Goal: Task Accomplishment & Management: Manage account settings

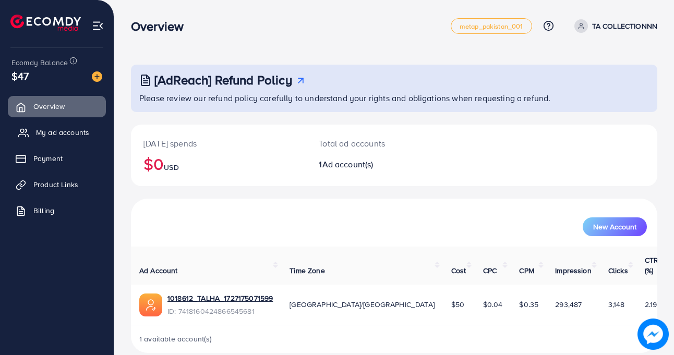
click at [58, 130] on span "My ad accounts" at bounding box center [62, 132] width 53 height 10
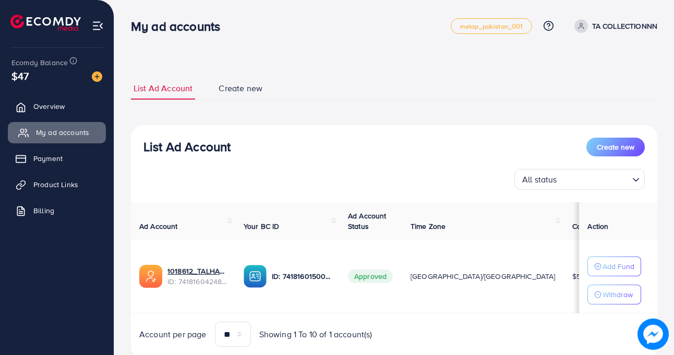
click at [58, 130] on span "My ad accounts" at bounding box center [62, 132] width 53 height 10
click at [57, 129] on span "My ad accounts" at bounding box center [62, 132] width 53 height 10
click at [57, 135] on span "My ad accounts" at bounding box center [62, 132] width 53 height 10
click at [57, 136] on span "My ad accounts" at bounding box center [62, 132] width 53 height 10
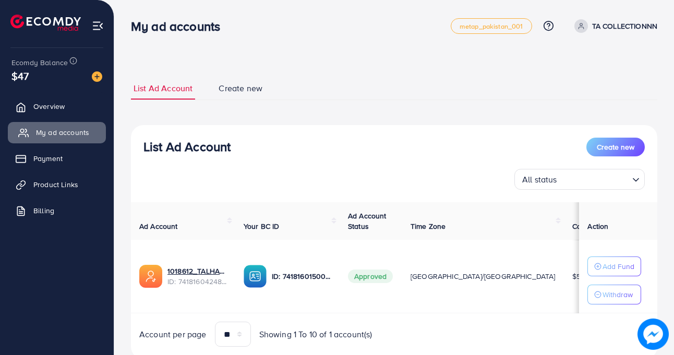
click at [57, 136] on span "My ad accounts" at bounding box center [62, 132] width 53 height 10
click at [55, 111] on span "Overview" at bounding box center [51, 106] width 31 height 10
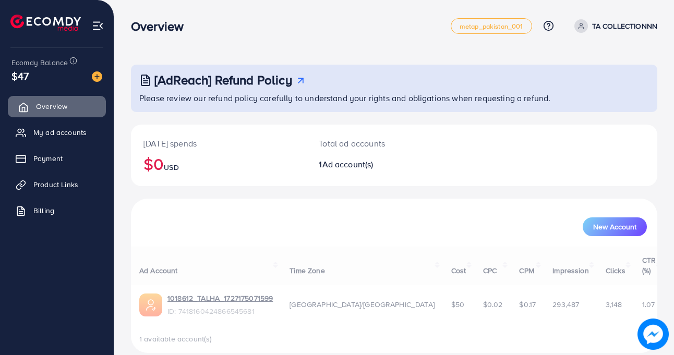
click at [55, 111] on span "Overview" at bounding box center [51, 106] width 31 height 10
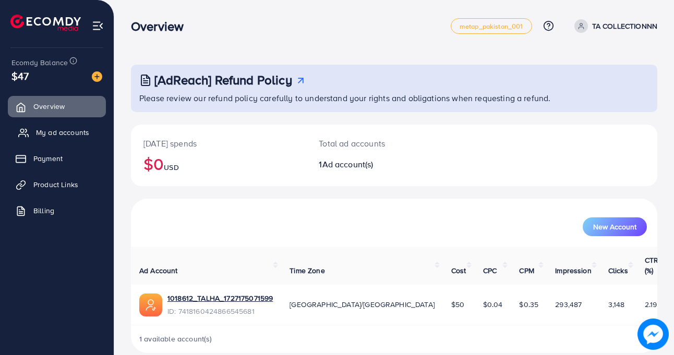
click at [57, 127] on span "My ad accounts" at bounding box center [62, 132] width 53 height 10
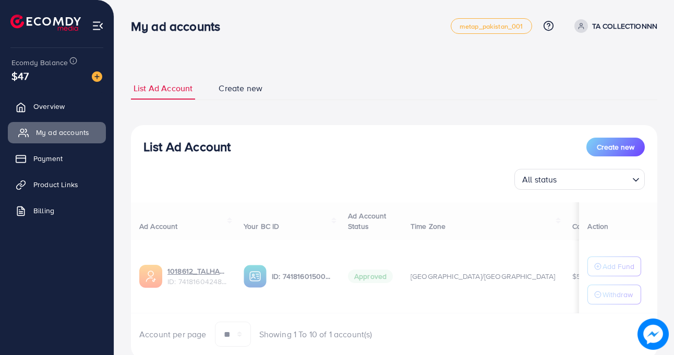
click at [57, 127] on span "My ad accounts" at bounding box center [62, 132] width 53 height 10
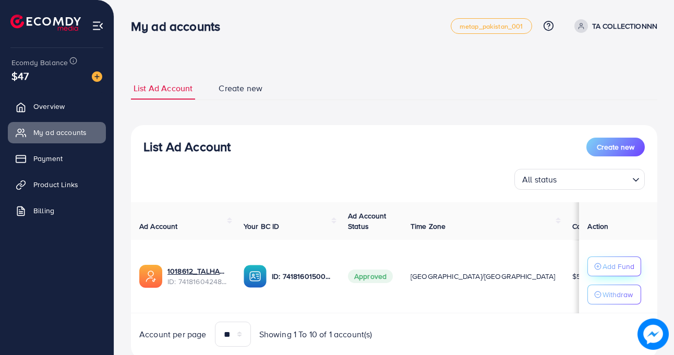
click at [618, 268] on p "Add Fund" at bounding box center [619, 266] width 32 height 13
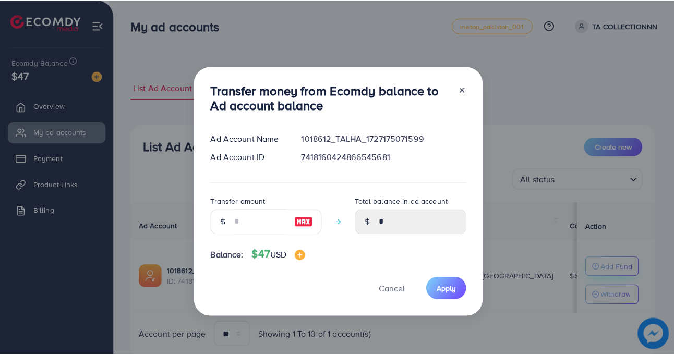
scroll to position [14, 0]
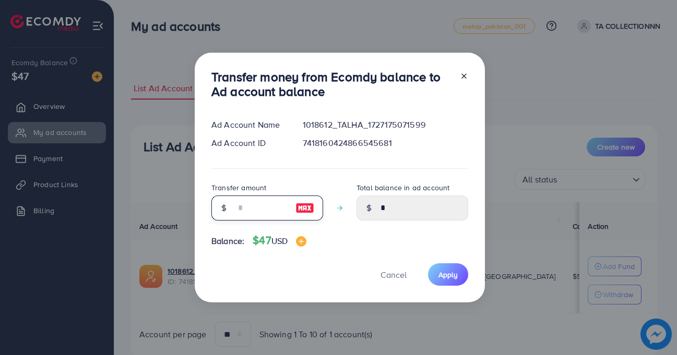
click at [240, 216] on input "number" at bounding box center [261, 208] width 52 height 25
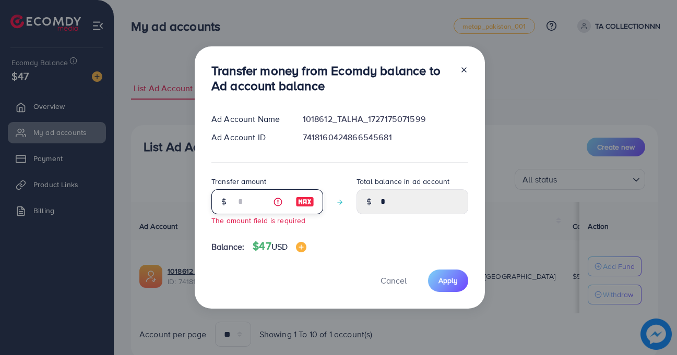
click at [238, 207] on input "number" at bounding box center [261, 201] width 52 height 25
click at [246, 206] on input "number" at bounding box center [261, 201] width 52 height 25
click at [246, 199] on input "number" at bounding box center [261, 201] width 52 height 25
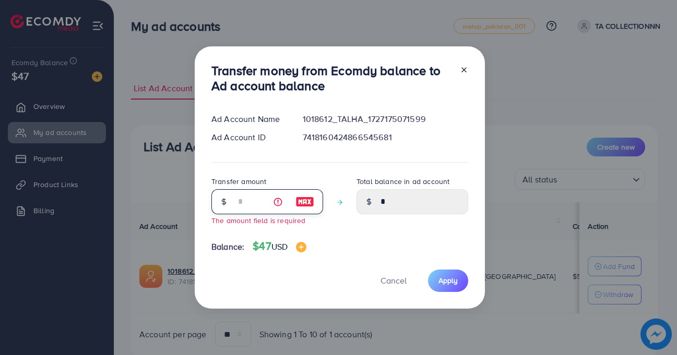
click at [244, 199] on input "number" at bounding box center [261, 201] width 52 height 25
click at [391, 283] on span "Cancel" at bounding box center [393, 280] width 26 height 11
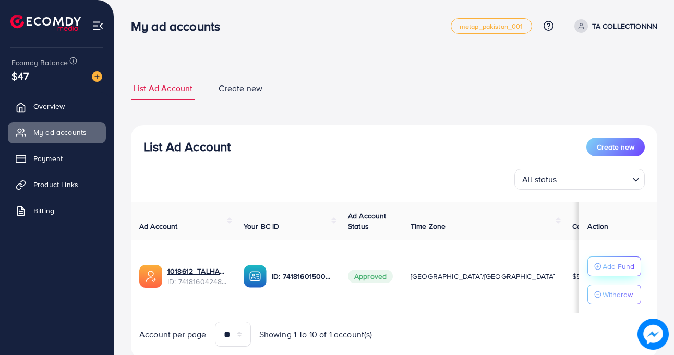
click at [594, 269] on icon "button" at bounding box center [597, 266] width 7 height 7
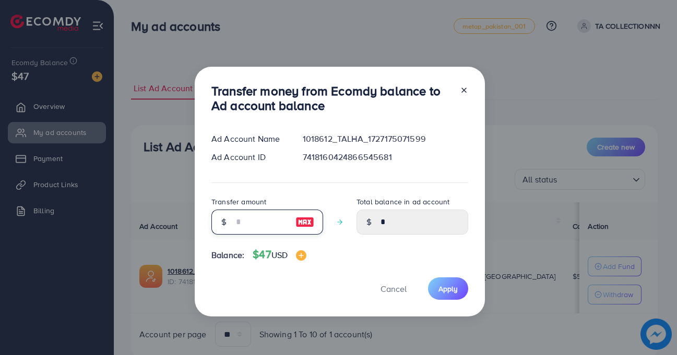
click at [242, 219] on input "number" at bounding box center [261, 222] width 52 height 25
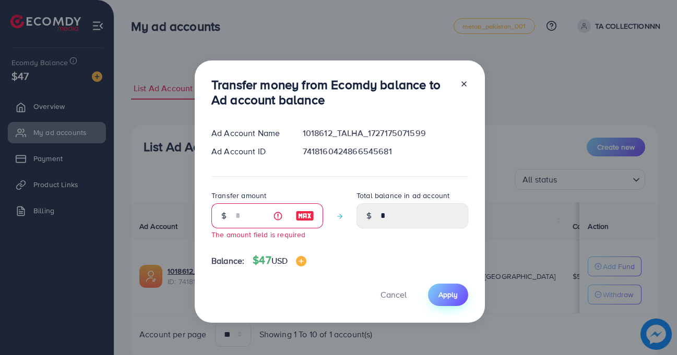
click at [456, 295] on span "Apply" at bounding box center [447, 295] width 19 height 10
click at [403, 294] on span "Cancel" at bounding box center [393, 294] width 26 height 11
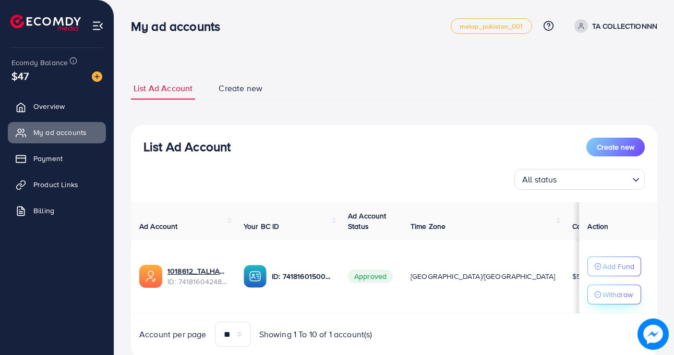
drag, startPoint x: 403, startPoint y: 294, endPoint x: 610, endPoint y: 295, distance: 206.6
click at [610, 295] on tr "1018612_TALHA_1727175071599 ID: 7418160424866545681 ID: 7418160150080471041 App…" at bounding box center [424, 277] width 587 height 74
click at [610, 295] on p "Withdraw" at bounding box center [618, 295] width 30 height 13
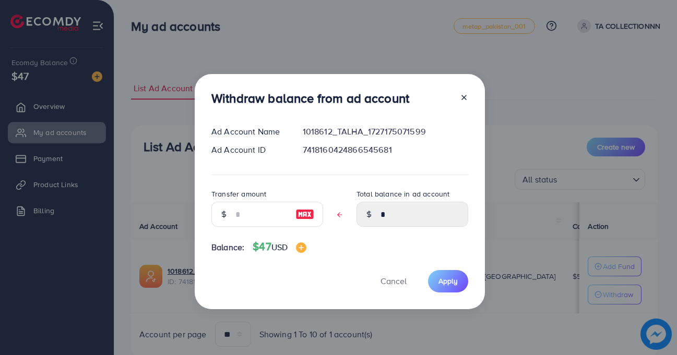
click at [227, 212] on div at bounding box center [223, 214] width 25 height 25
click at [392, 277] on span "Cancel" at bounding box center [393, 281] width 26 height 11
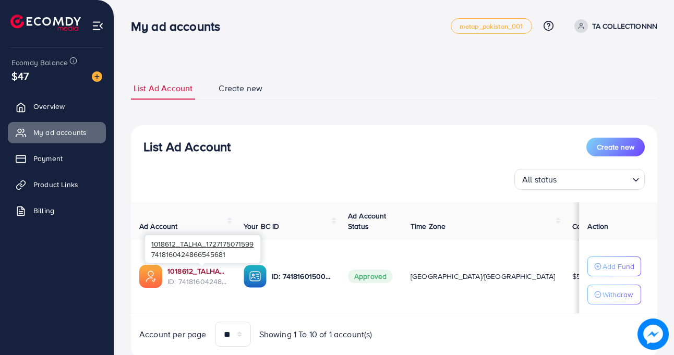
click at [204, 275] on link "1018612_TALHA_1727175071599" at bounding box center [197, 271] width 59 height 10
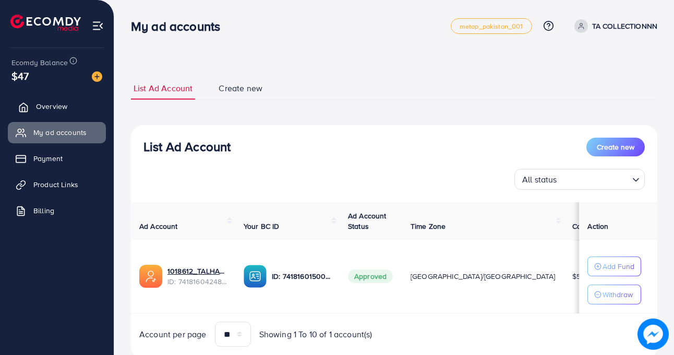
click at [49, 104] on span "Overview" at bounding box center [51, 106] width 31 height 10
